Goal: Navigation & Orientation: Find specific page/section

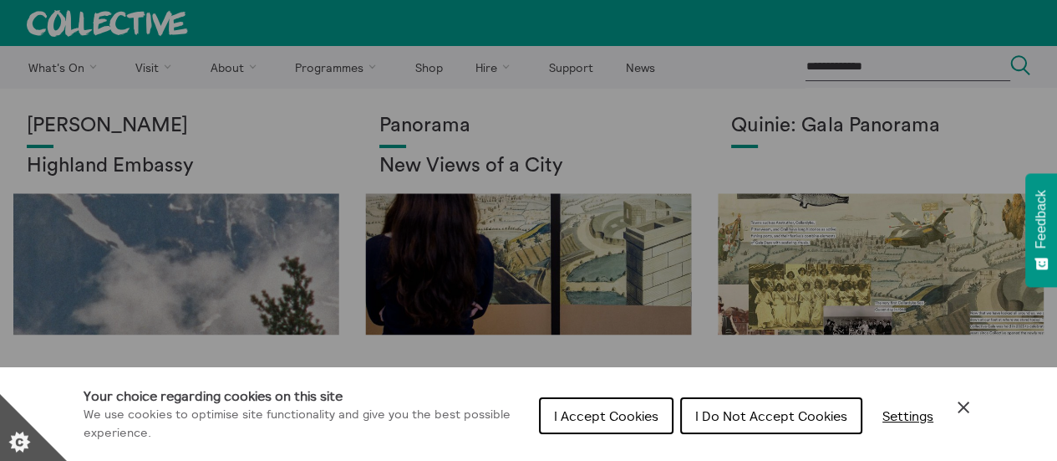
click at [624, 425] on button "I Accept Cookies" at bounding box center [606, 415] width 135 height 37
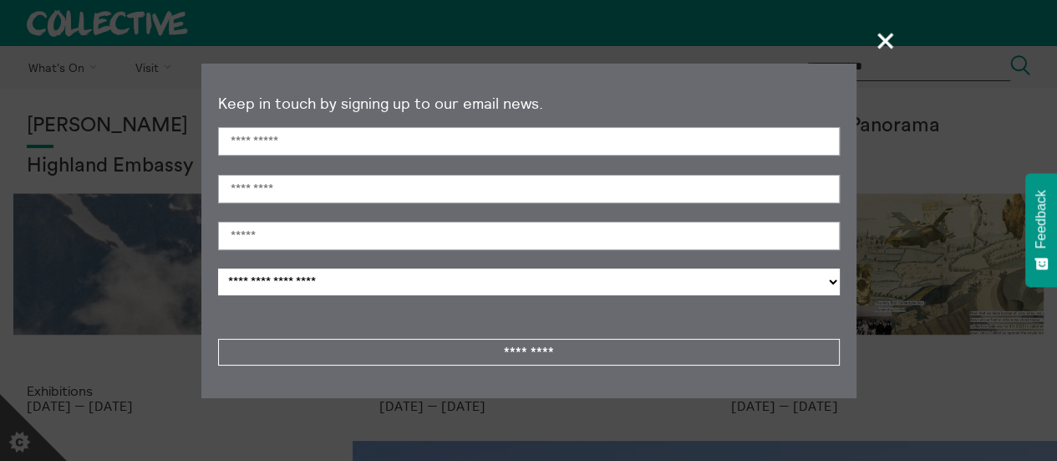
click at [881, 38] on span "+" at bounding box center [886, 40] width 49 height 49
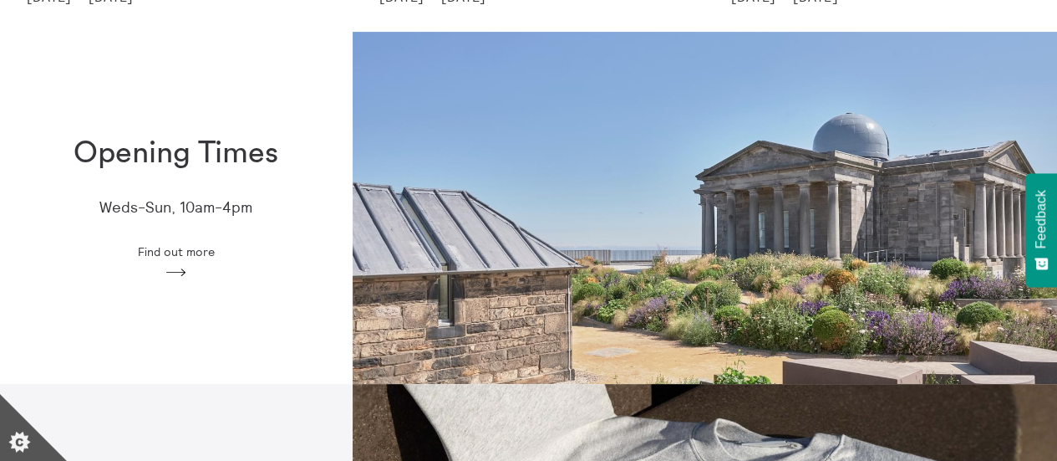
scroll to position [418, 0]
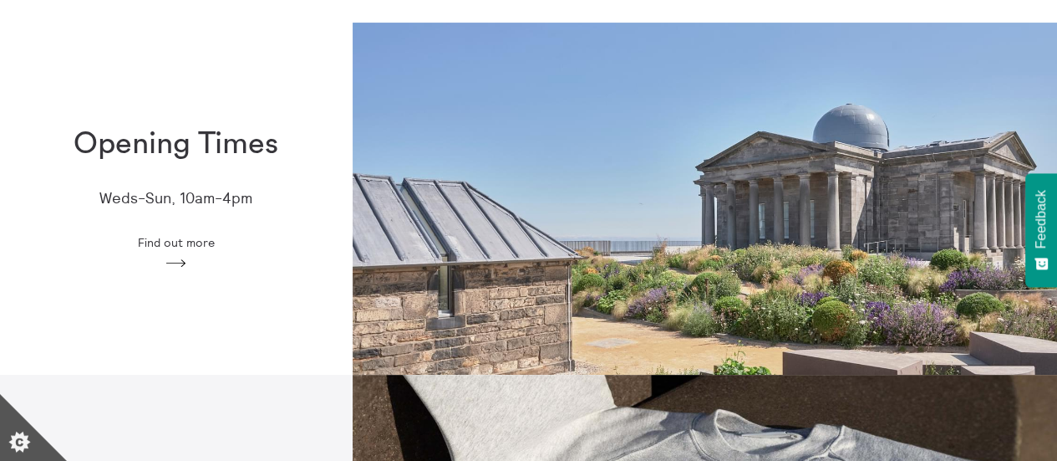
click at [178, 262] on polygon at bounding box center [176, 263] width 20 height 8
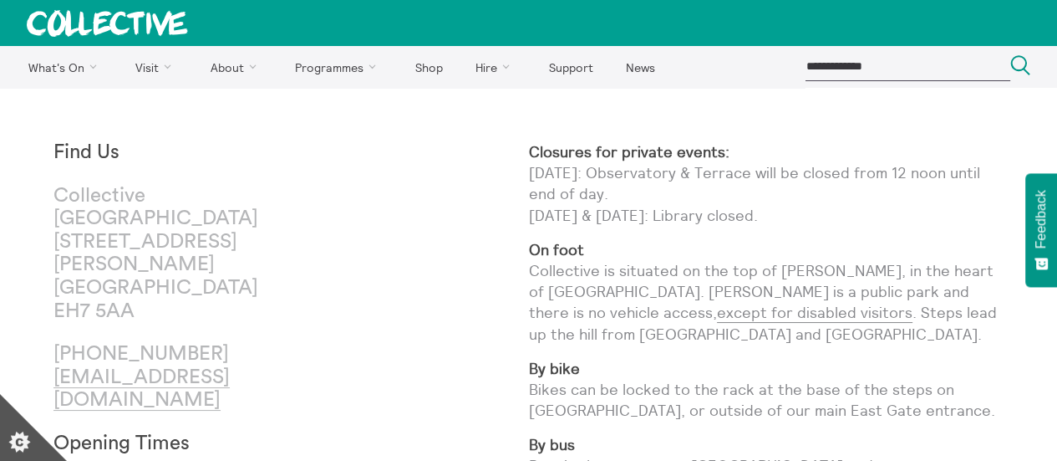
click at [120, 27] on icon at bounding box center [107, 23] width 161 height 27
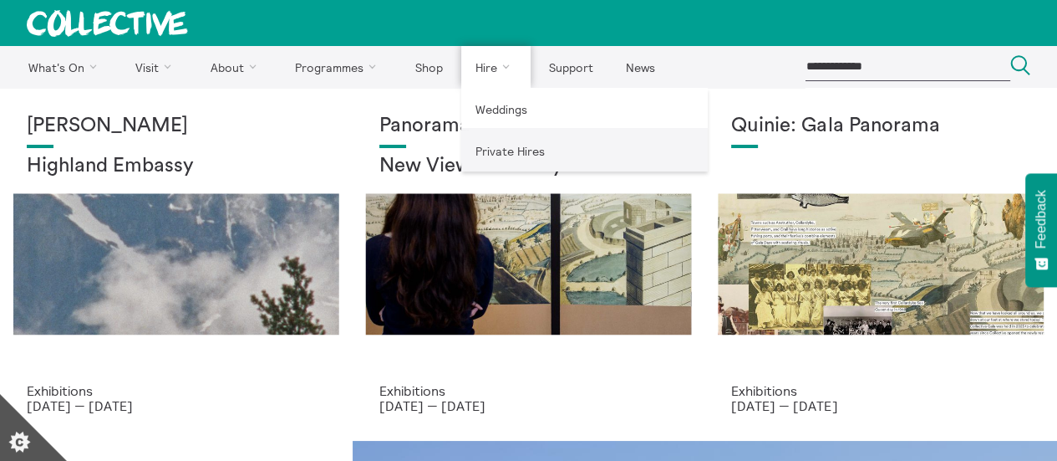
click at [491, 149] on link "Private Hires" at bounding box center [584, 151] width 247 height 42
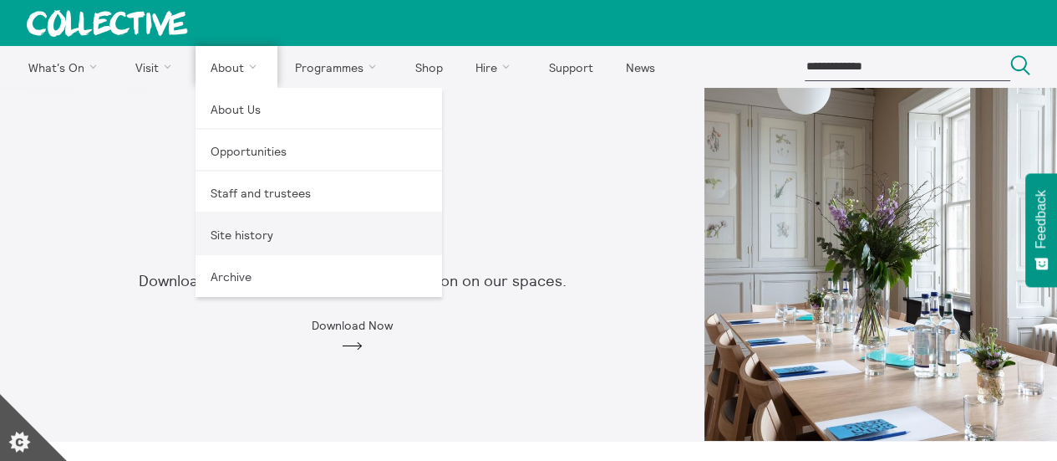
click at [230, 231] on link "Site history" at bounding box center [319, 234] width 247 height 42
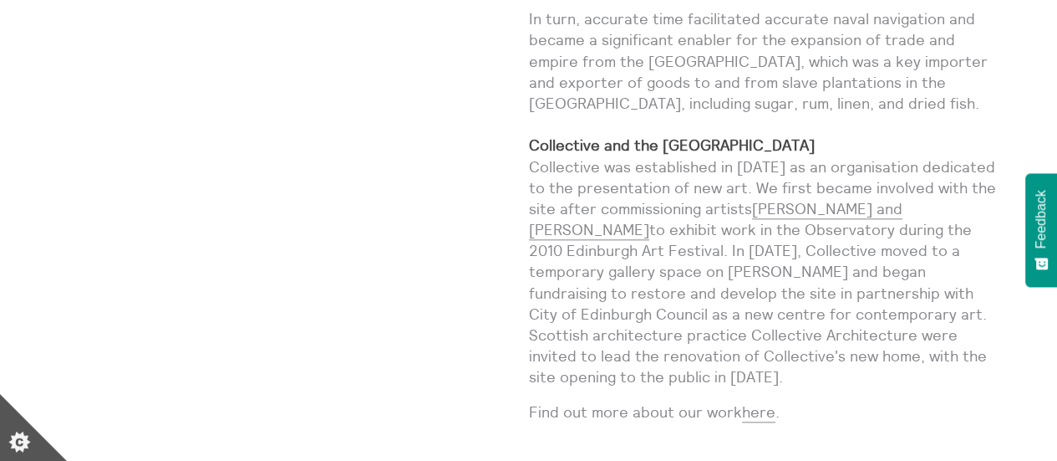
scroll to position [1588, 0]
